Goal: Navigation & Orientation: Go to known website

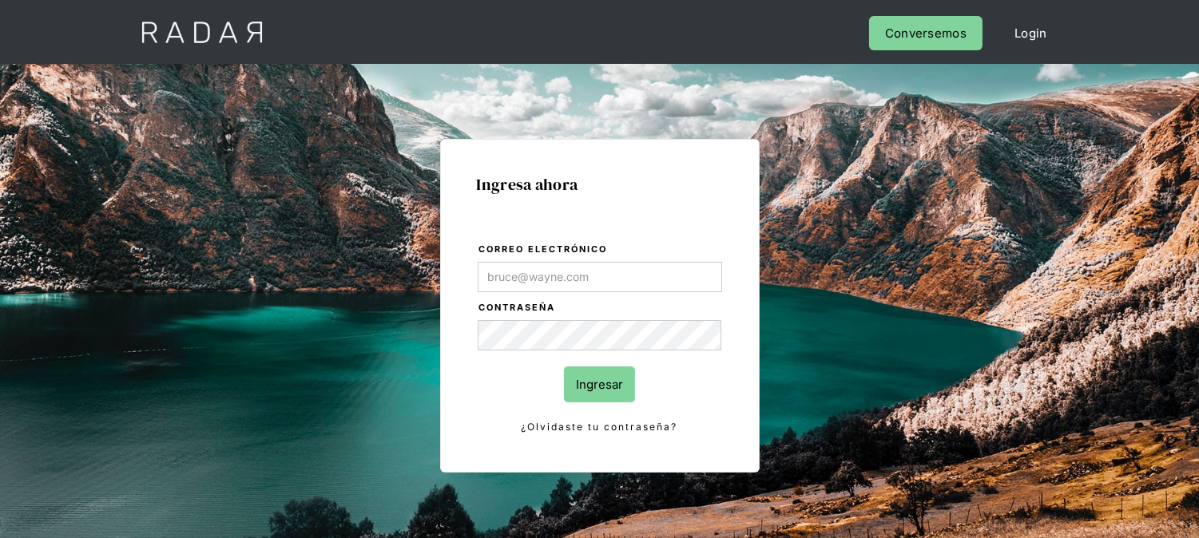
type input "[EMAIL_ADDRESS][DOMAIN_NAME]"
click at [589, 395] on input "Ingresar" at bounding box center [599, 385] width 71 height 36
